Goal: Transaction & Acquisition: Purchase product/service

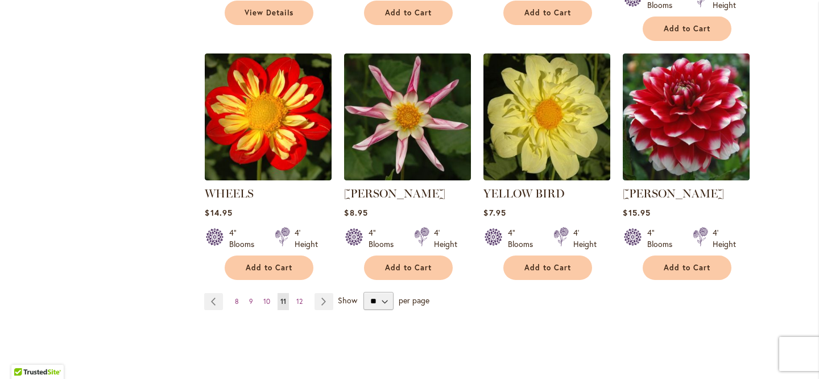
scroll to position [947, 0]
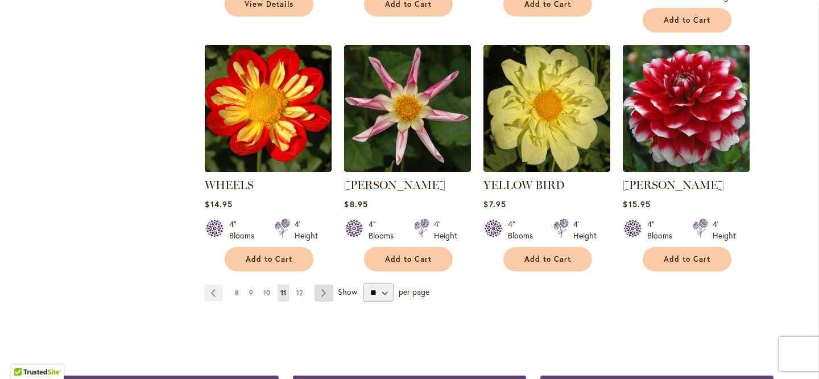
click at [328, 284] on link "Page Next" at bounding box center [323, 292] width 19 height 17
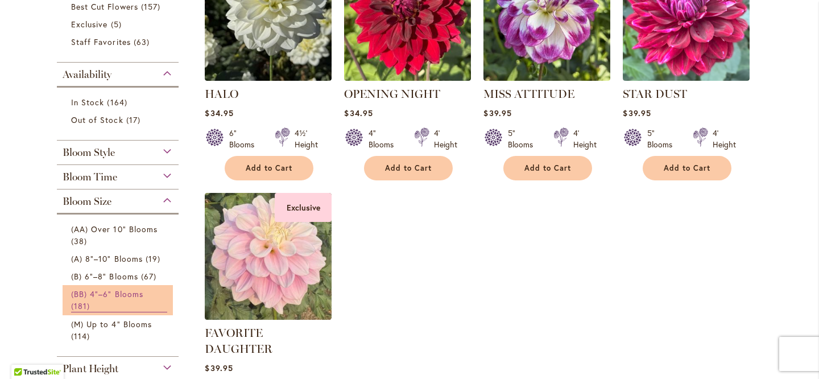
scroll to position [319, 0]
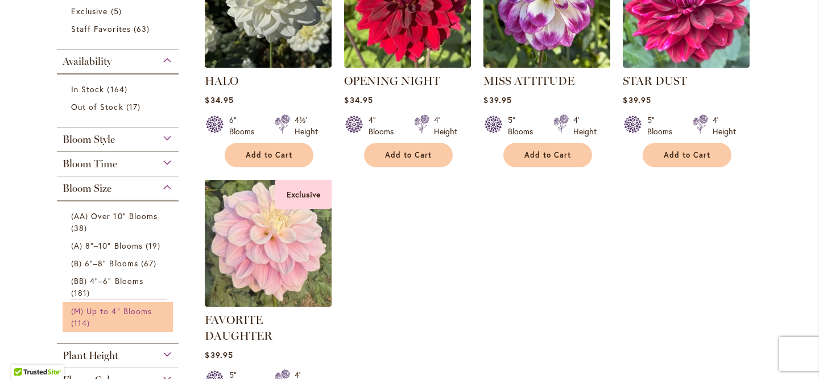
click at [104, 305] on span "(M) Up to 4" Blooms" at bounding box center [111, 310] width 81 height 11
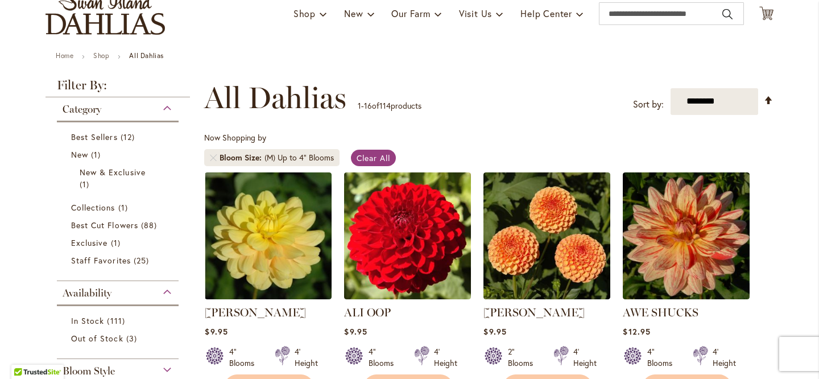
scroll to position [125, 0]
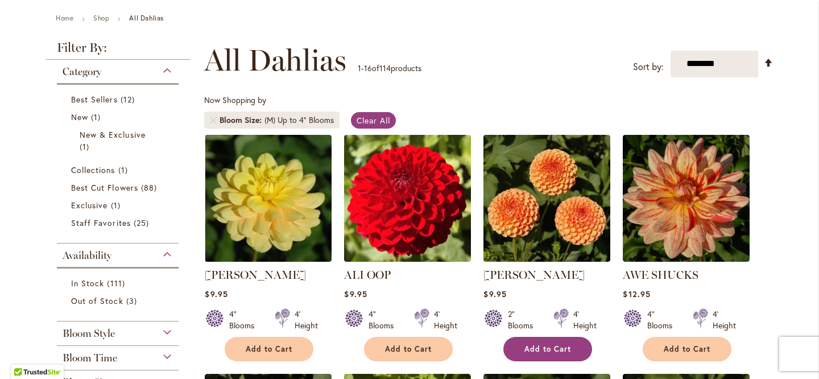
click at [548, 347] on span "Add to Cart" at bounding box center [547, 349] width 47 height 10
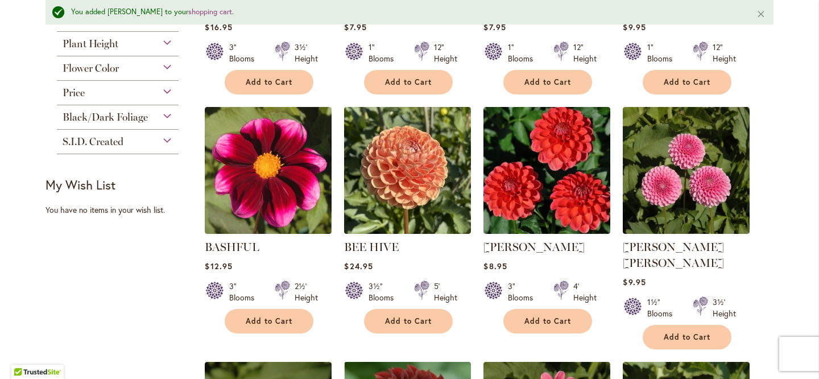
scroll to position [660, 0]
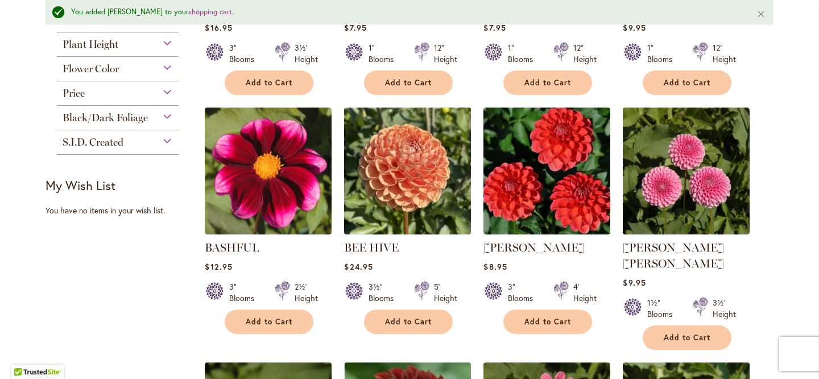
click at [411, 182] on img at bounding box center [407, 170] width 133 height 133
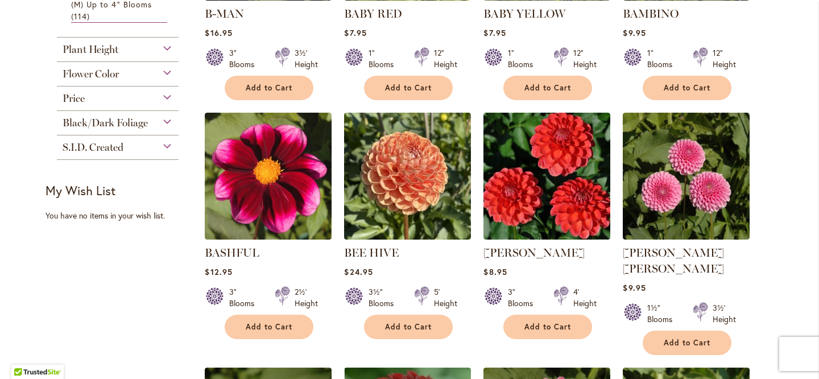
scroll to position [626, 0]
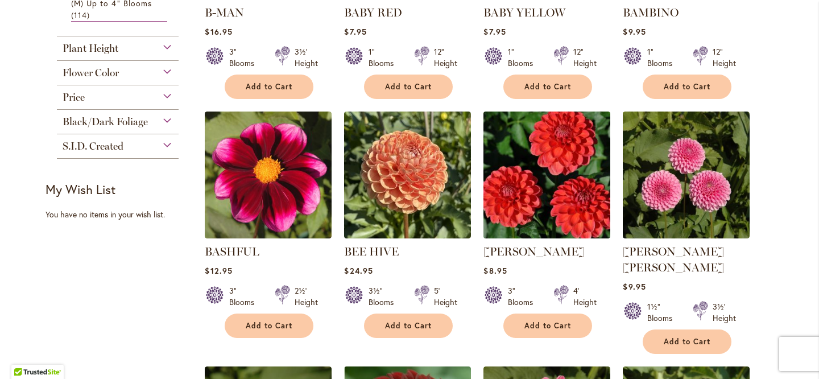
click at [561, 171] on img at bounding box center [547, 174] width 133 height 133
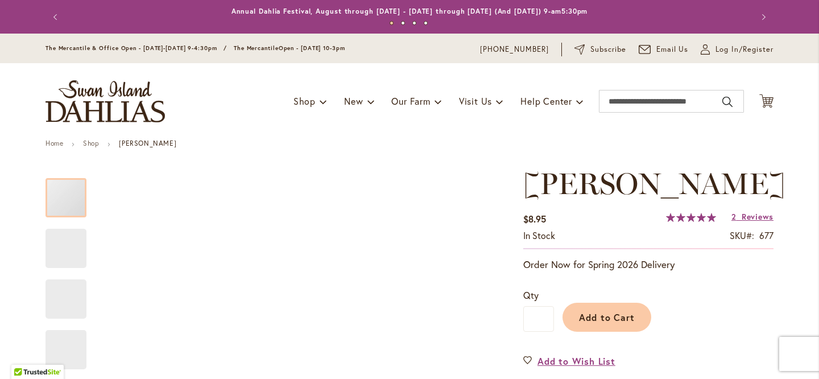
scroll to position [315, 0]
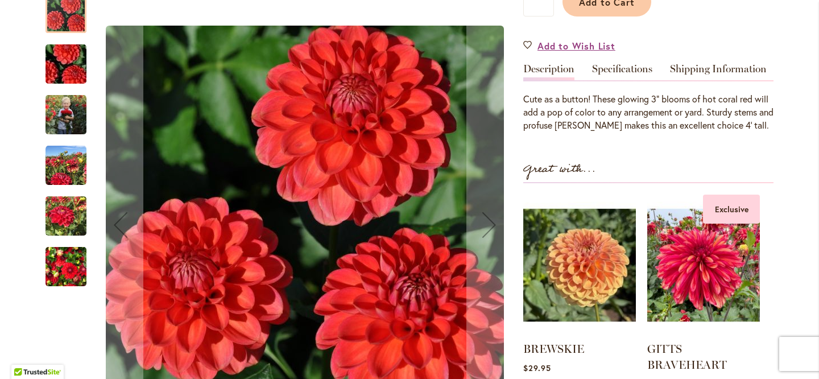
click at [67, 140] on img "BENJAMIN MATTHEW" at bounding box center [65, 114] width 41 height 51
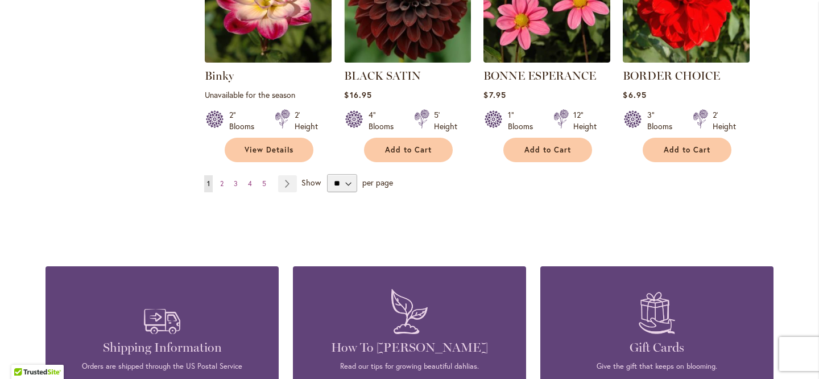
scroll to position [1004, 0]
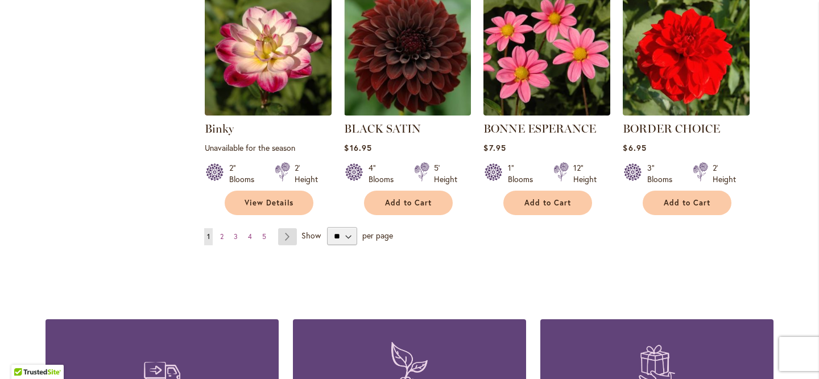
click at [289, 228] on link "Page Next" at bounding box center [287, 236] width 19 height 17
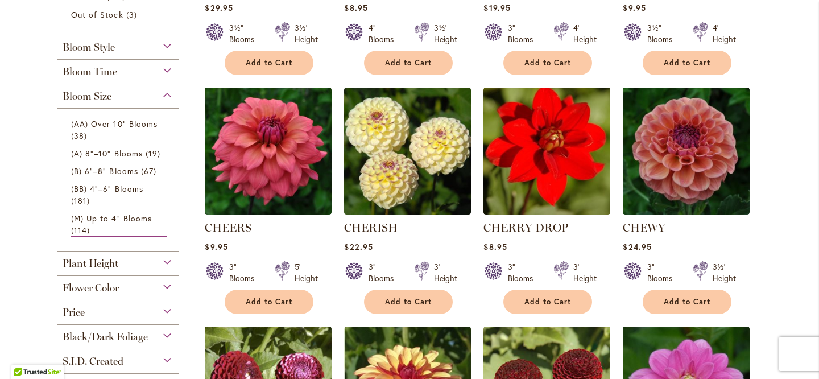
scroll to position [409, 0]
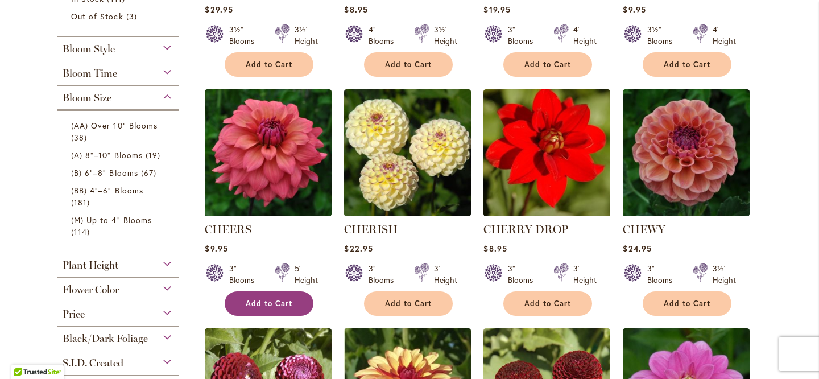
click at [259, 299] on span "Add to Cart" at bounding box center [269, 304] width 47 height 10
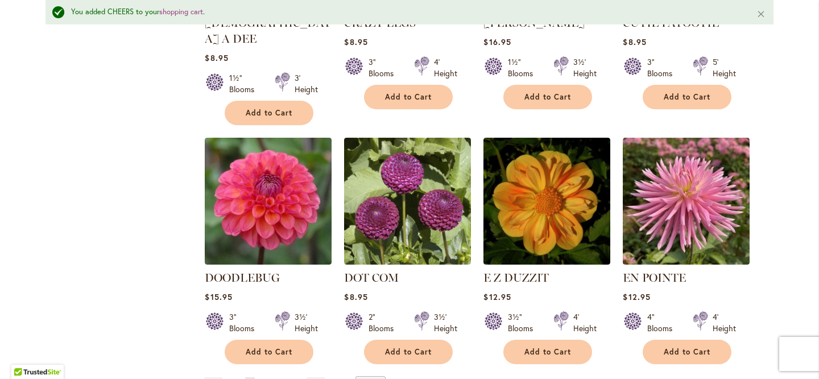
scroll to position [886, 0]
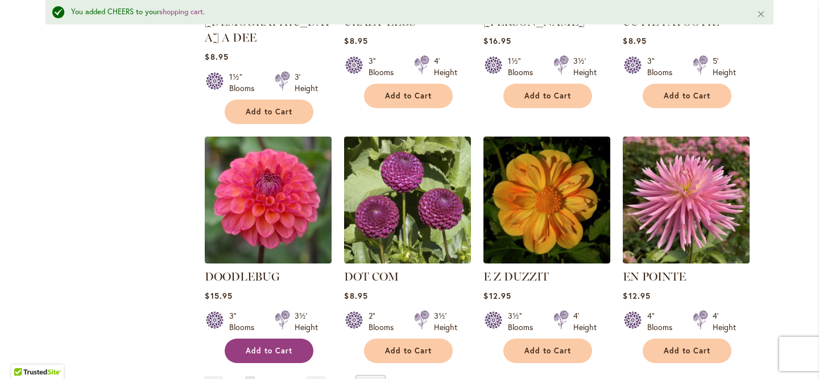
click at [267, 346] on span "Add to Cart" at bounding box center [269, 351] width 47 height 10
click at [323, 376] on link "Page Next" at bounding box center [316, 384] width 19 height 17
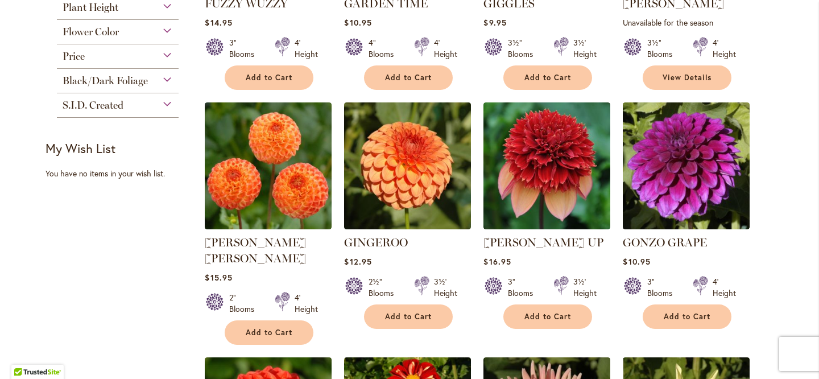
scroll to position [669, 0]
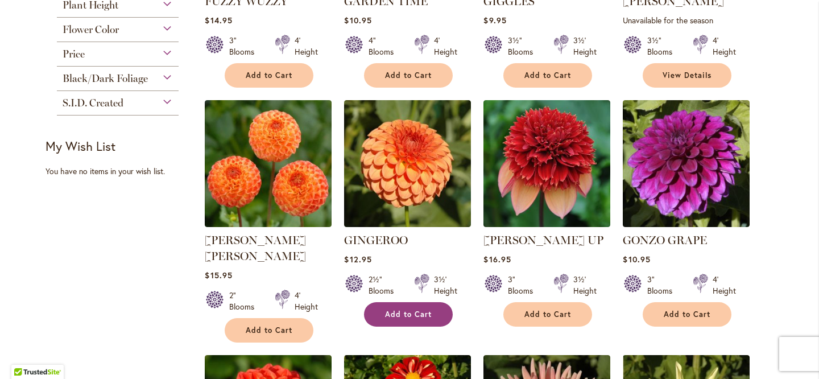
click at [405, 309] on span "Add to Cart" at bounding box center [408, 314] width 47 height 10
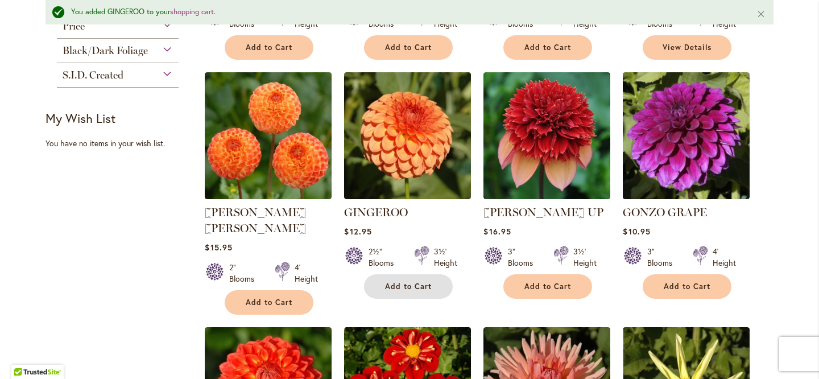
scroll to position [737, 0]
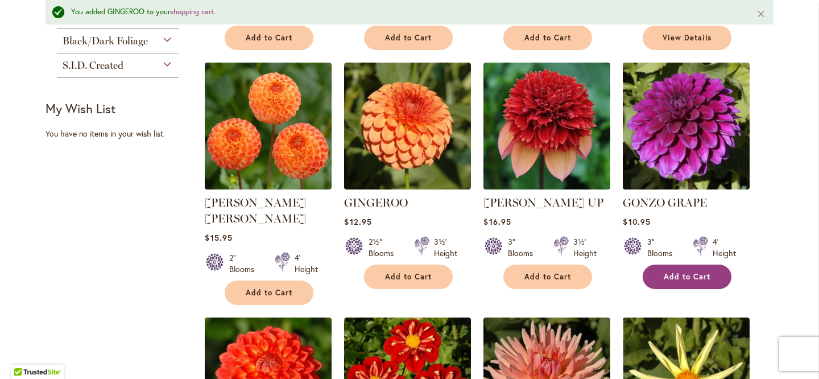
click at [686, 272] on span "Add to Cart" at bounding box center [687, 277] width 47 height 10
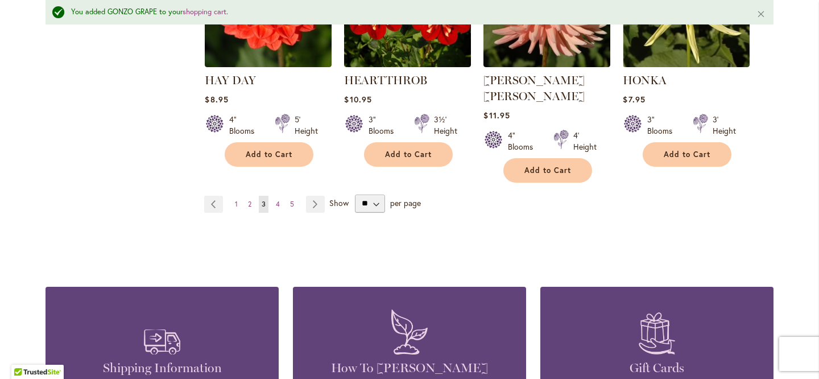
scroll to position [1118, 0]
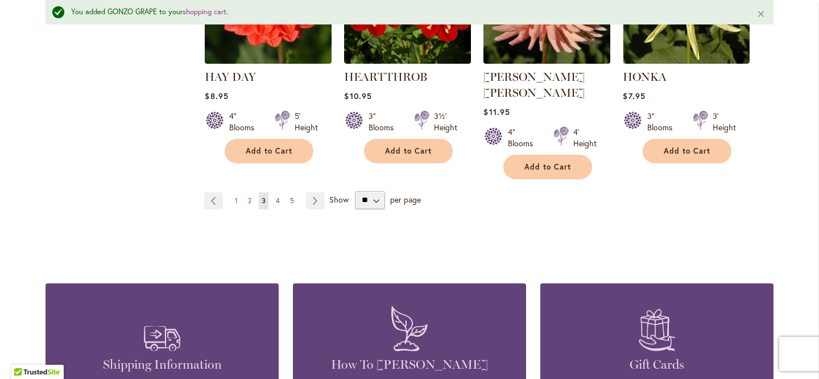
click at [326, 192] on ul "Page Previous Page 1 Page 2 You're currently reading page 3 Page 4 Page 5 Page …" at bounding box center [266, 200] width 125 height 17
click at [317, 192] on link "Page Next" at bounding box center [315, 200] width 19 height 17
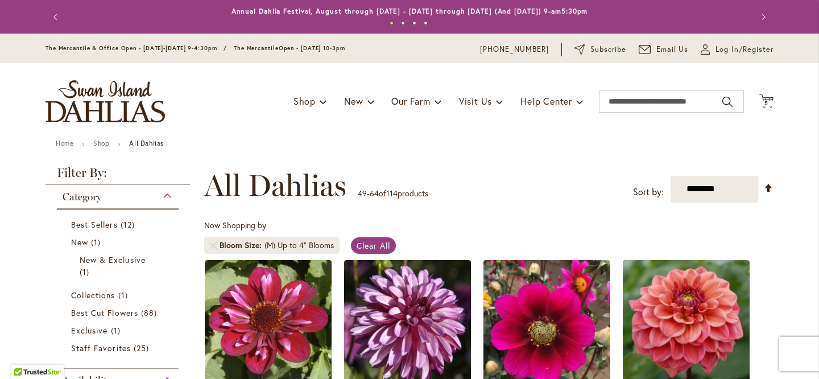
scroll to position [163, 0]
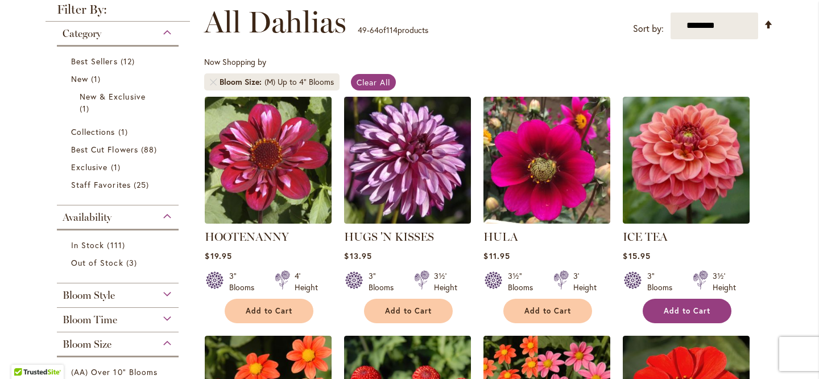
click at [686, 312] on span "Add to Cart" at bounding box center [687, 311] width 47 height 10
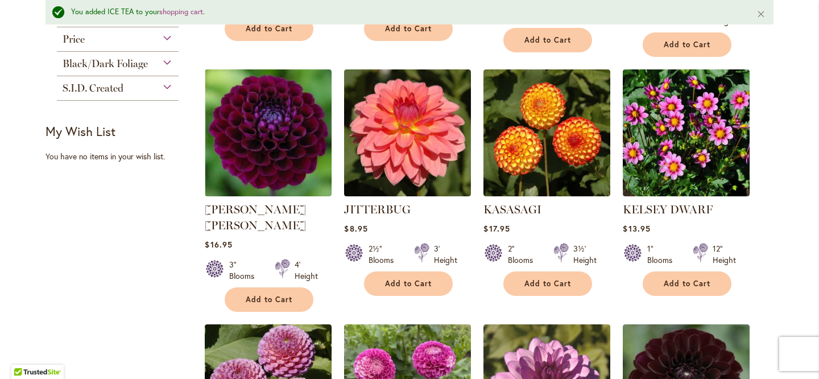
scroll to position [738, 0]
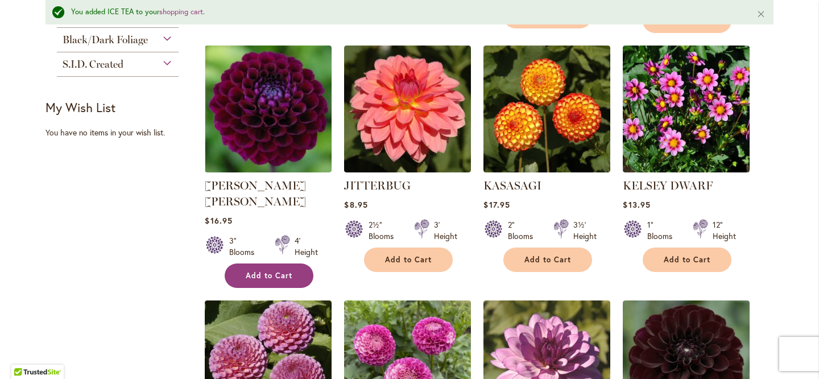
click at [268, 263] on button "Add to Cart" at bounding box center [269, 275] width 89 height 24
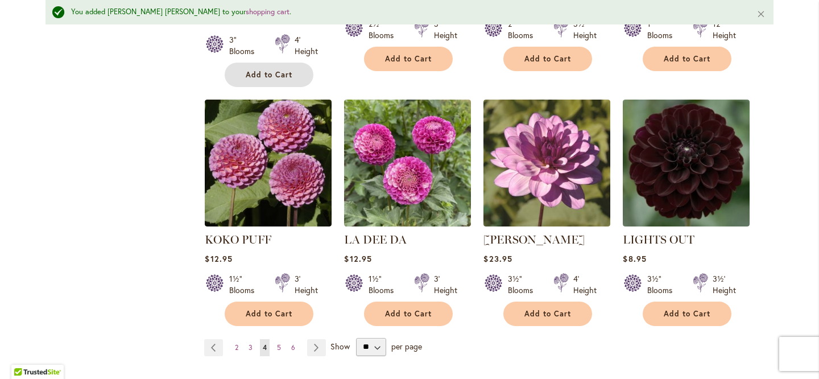
scroll to position [950, 0]
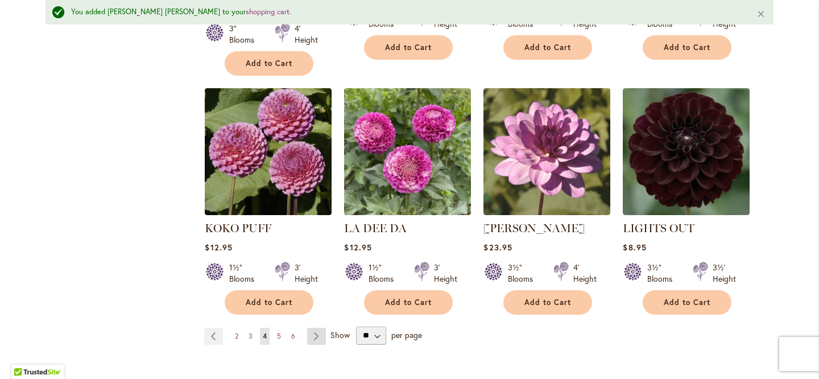
click at [320, 328] on link "Page Next" at bounding box center [316, 336] width 19 height 17
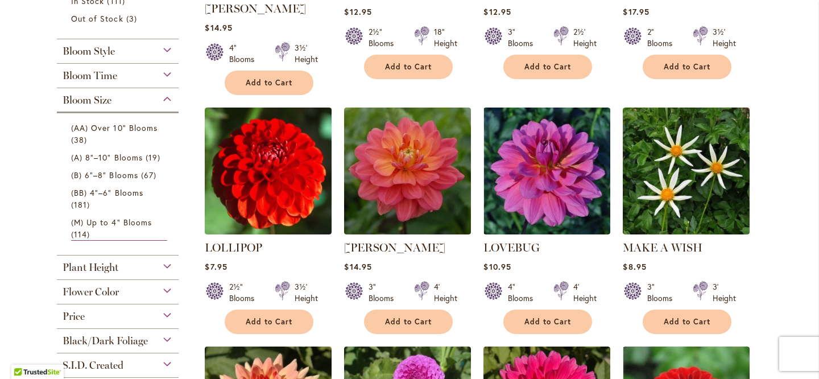
scroll to position [460, 0]
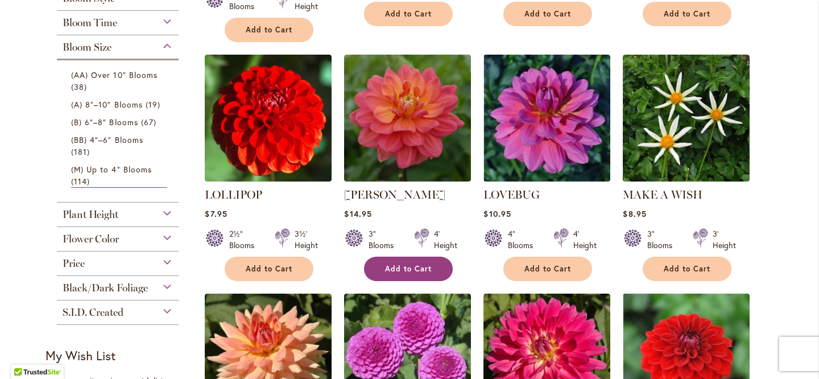
click at [408, 264] on span "Add to Cart" at bounding box center [408, 269] width 47 height 10
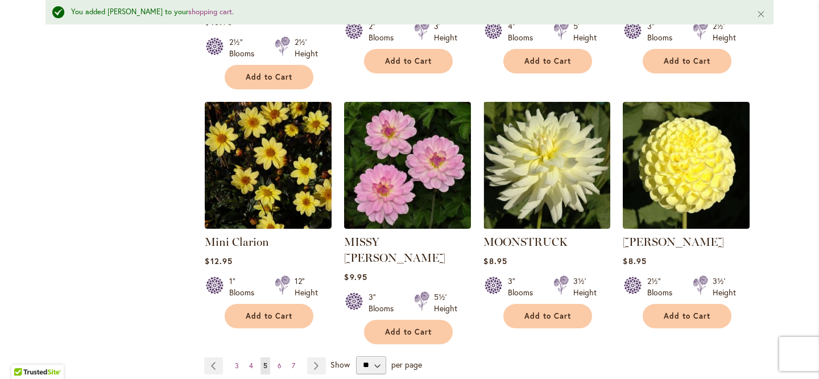
scroll to position [940, 0]
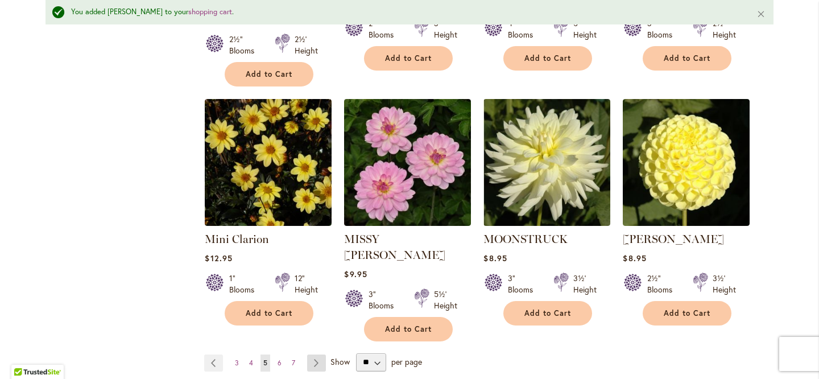
click at [317, 354] on link "Page Next" at bounding box center [316, 362] width 19 height 17
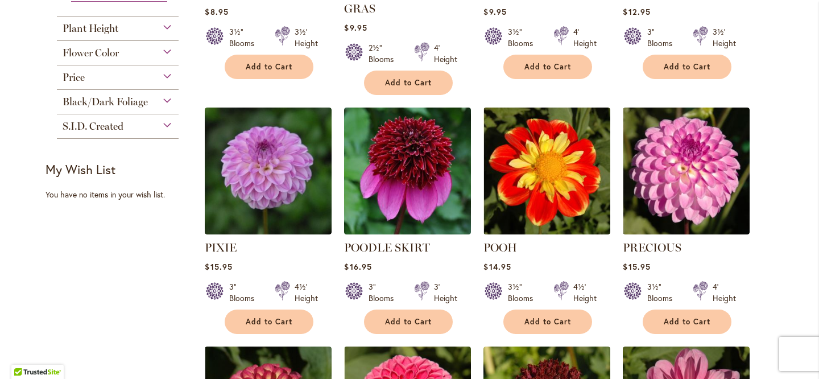
scroll to position [648, 0]
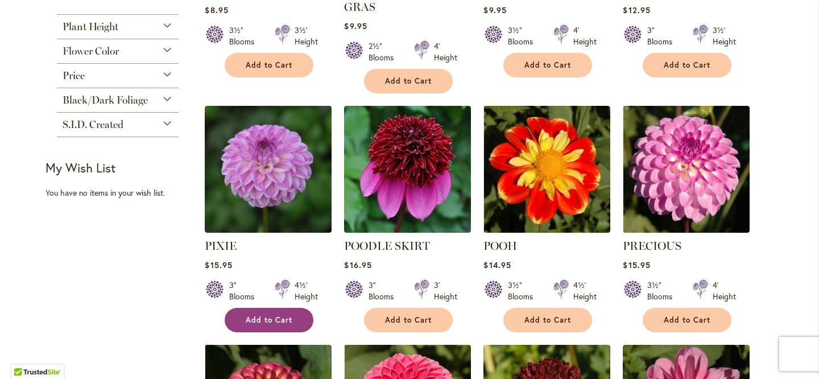
click at [263, 315] on span "Add to Cart" at bounding box center [269, 320] width 47 height 10
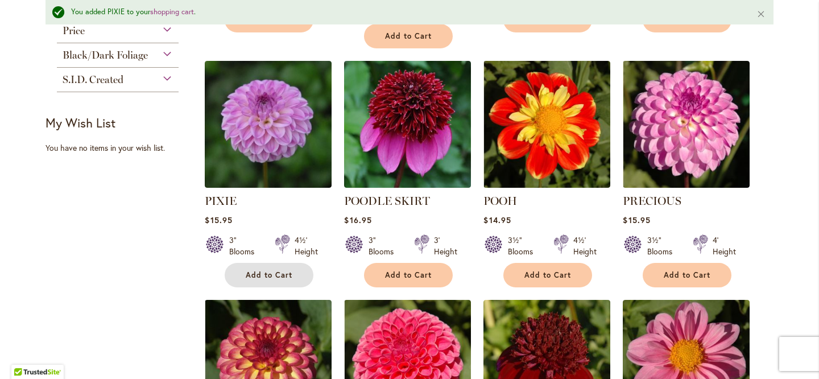
scroll to position [726, 0]
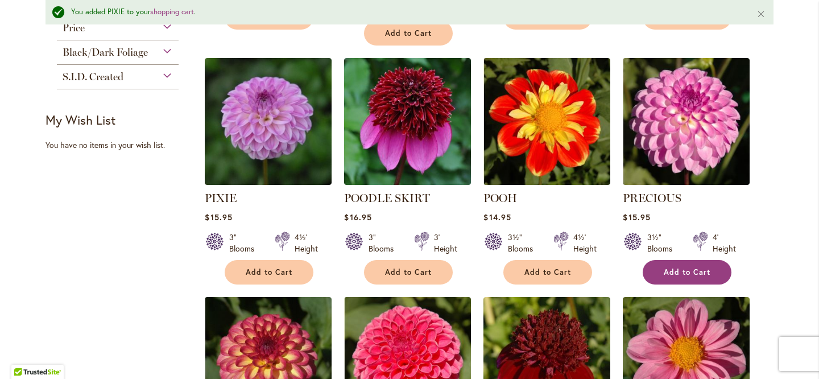
click at [688, 267] on span "Add to Cart" at bounding box center [687, 272] width 47 height 10
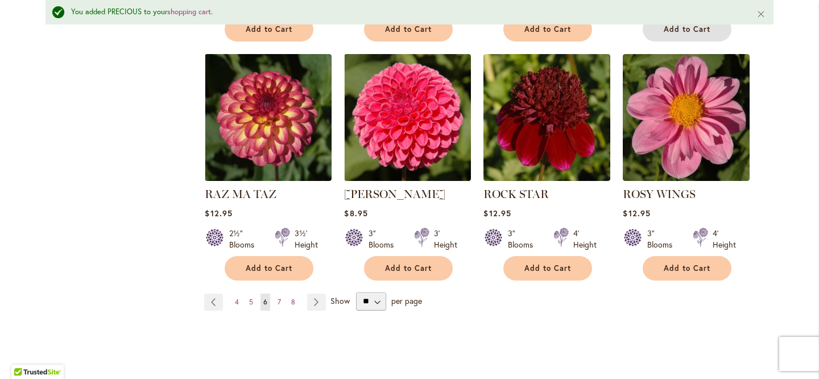
scroll to position [969, 0]
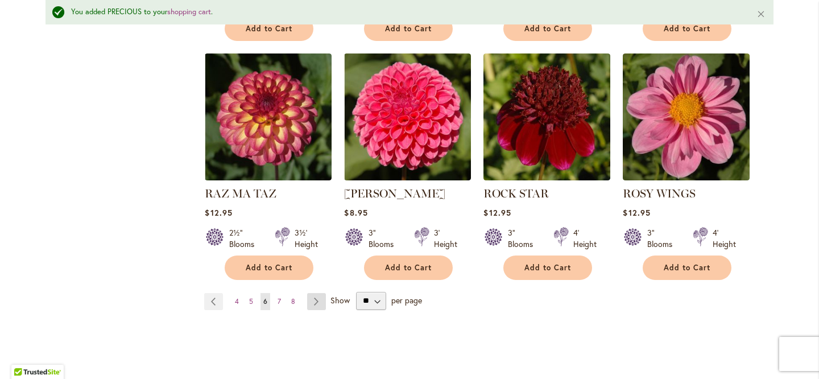
click at [317, 293] on link "Page Next" at bounding box center [316, 301] width 19 height 17
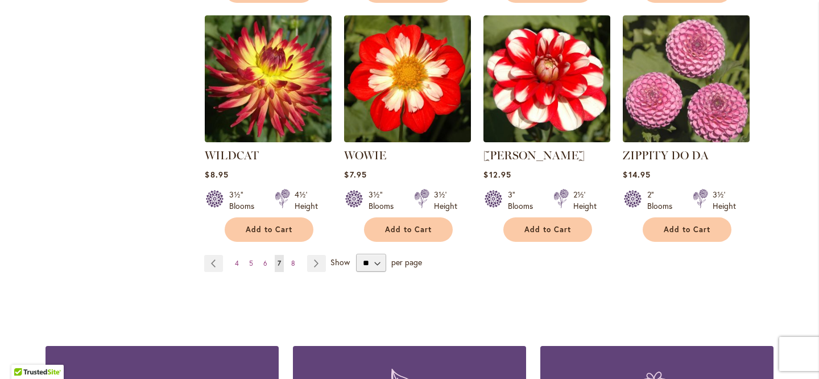
scroll to position [990, 0]
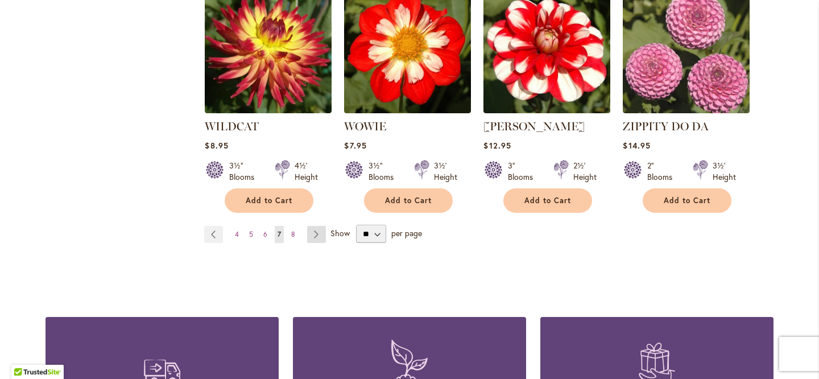
click at [320, 233] on link "Page Next" at bounding box center [316, 234] width 19 height 17
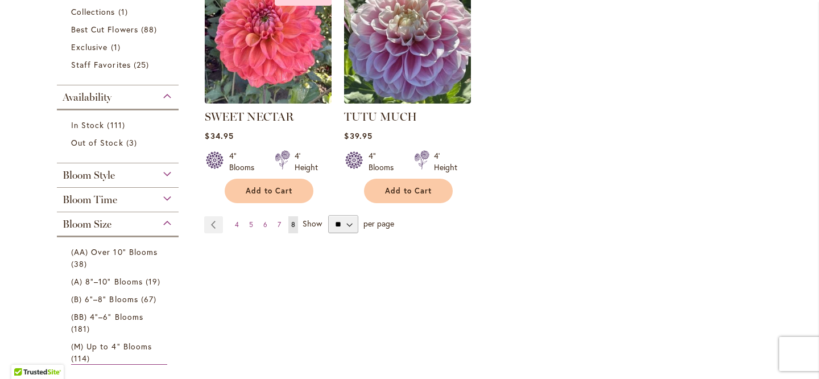
scroll to position [284, 0]
click at [113, 297] on span "(B) 6"–8" Blooms" at bounding box center [104, 298] width 67 height 11
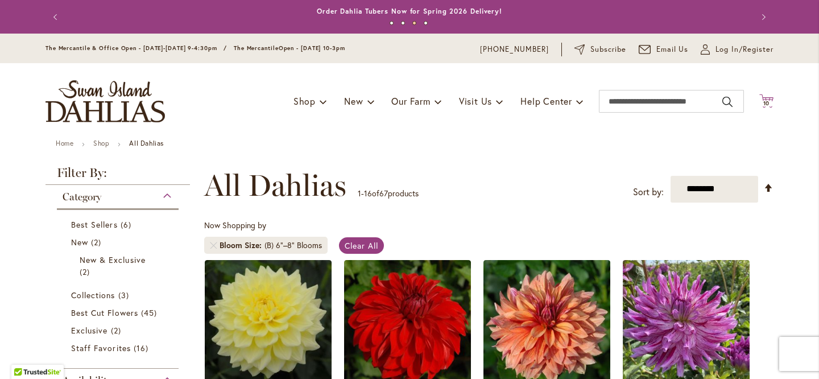
click at [768, 104] on span "10" at bounding box center [766, 103] width 7 height 7
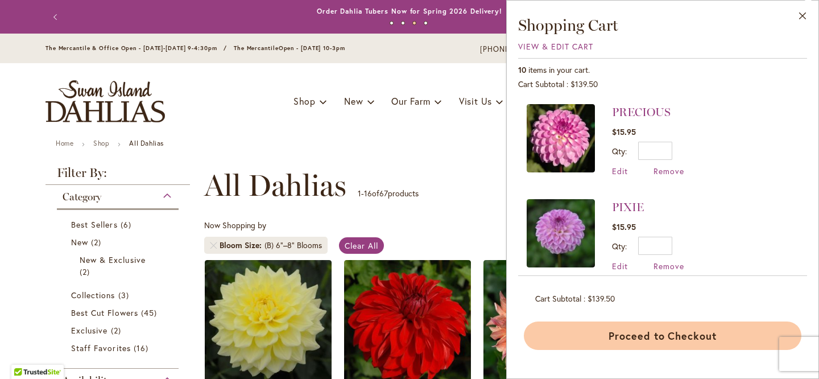
click at [673, 333] on button "Proceed to Checkout" at bounding box center [663, 335] width 278 height 28
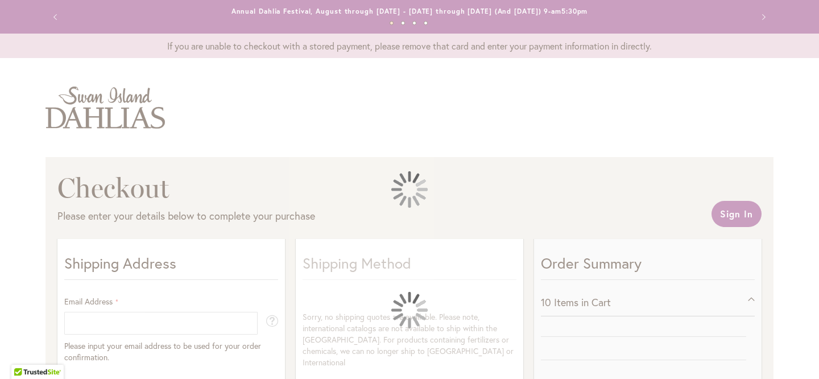
select select "**"
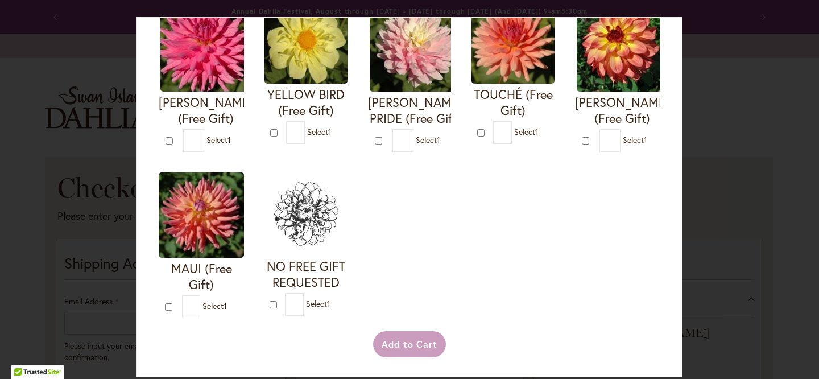
scroll to position [484, 0]
type input "*"
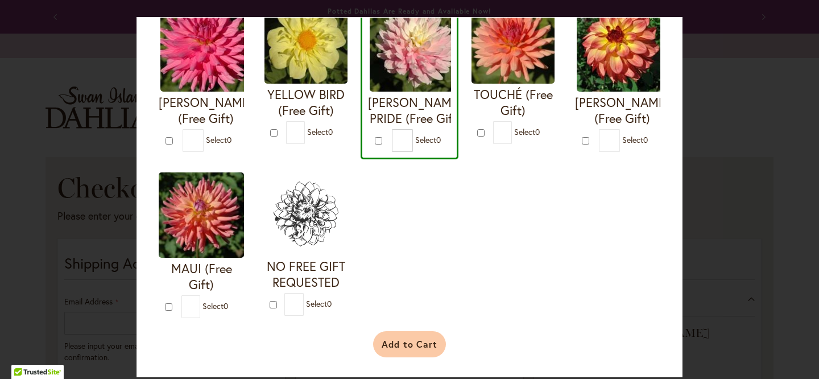
click at [411, 350] on button "Add to Cart" at bounding box center [409, 344] width 73 height 26
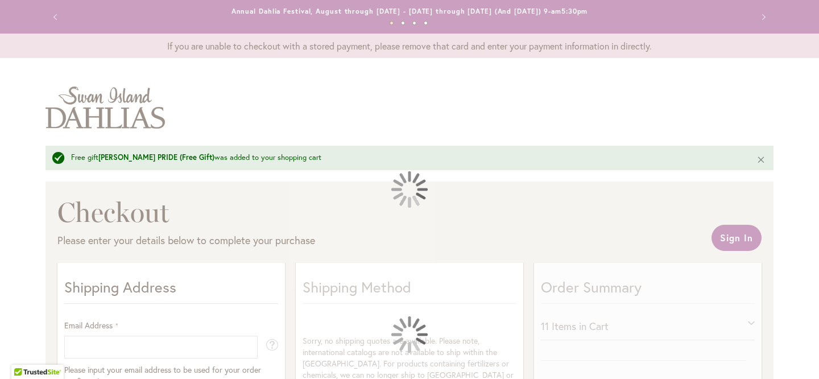
select select "**"
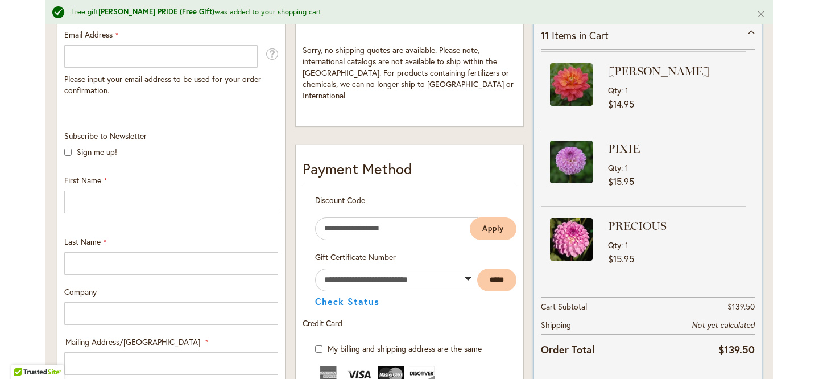
scroll to position [547, 0]
